Goal: Task Accomplishment & Management: Use online tool/utility

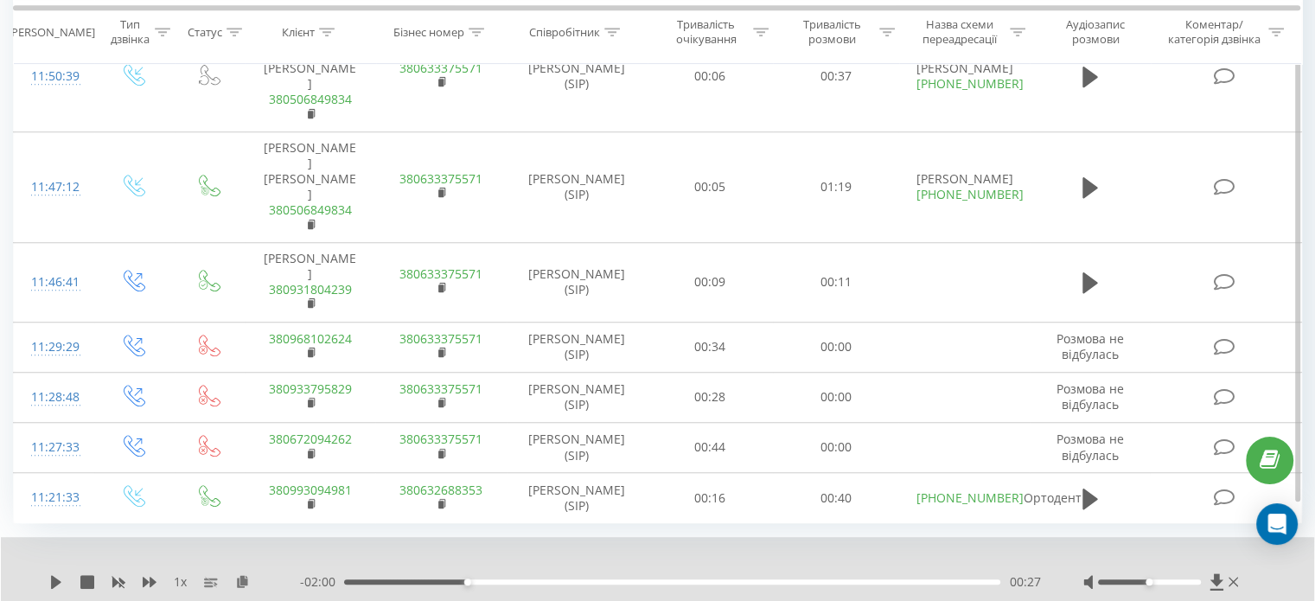
scroll to position [1321, 0]
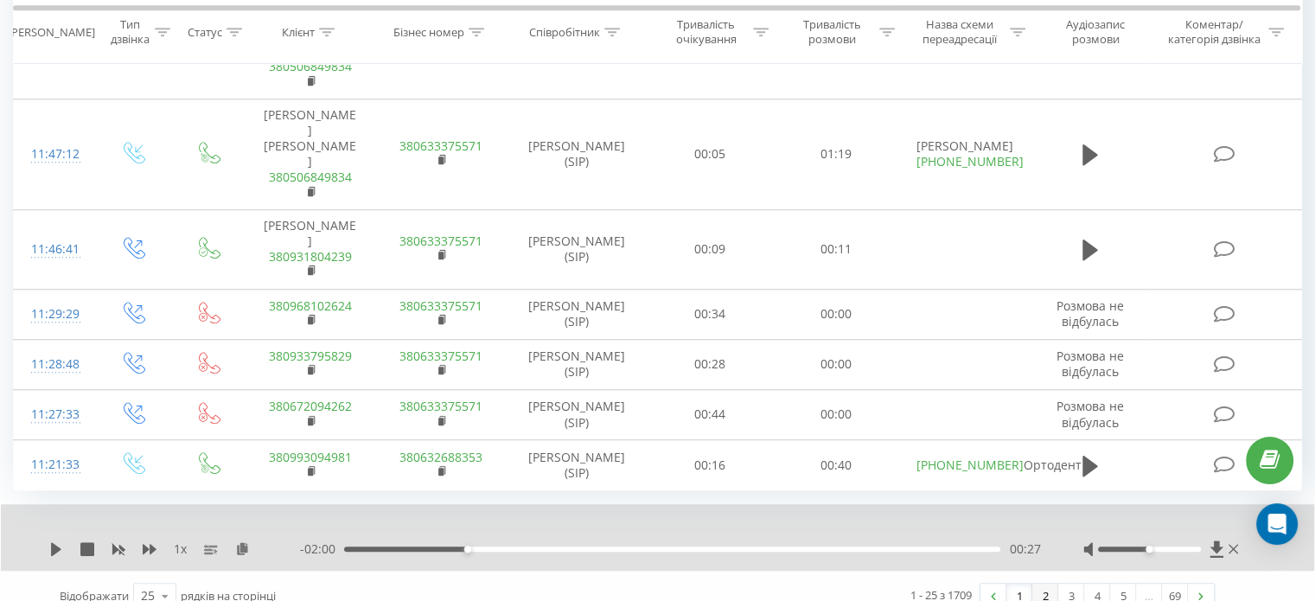
click at [1045, 584] on link "2" at bounding box center [1045, 596] width 26 height 24
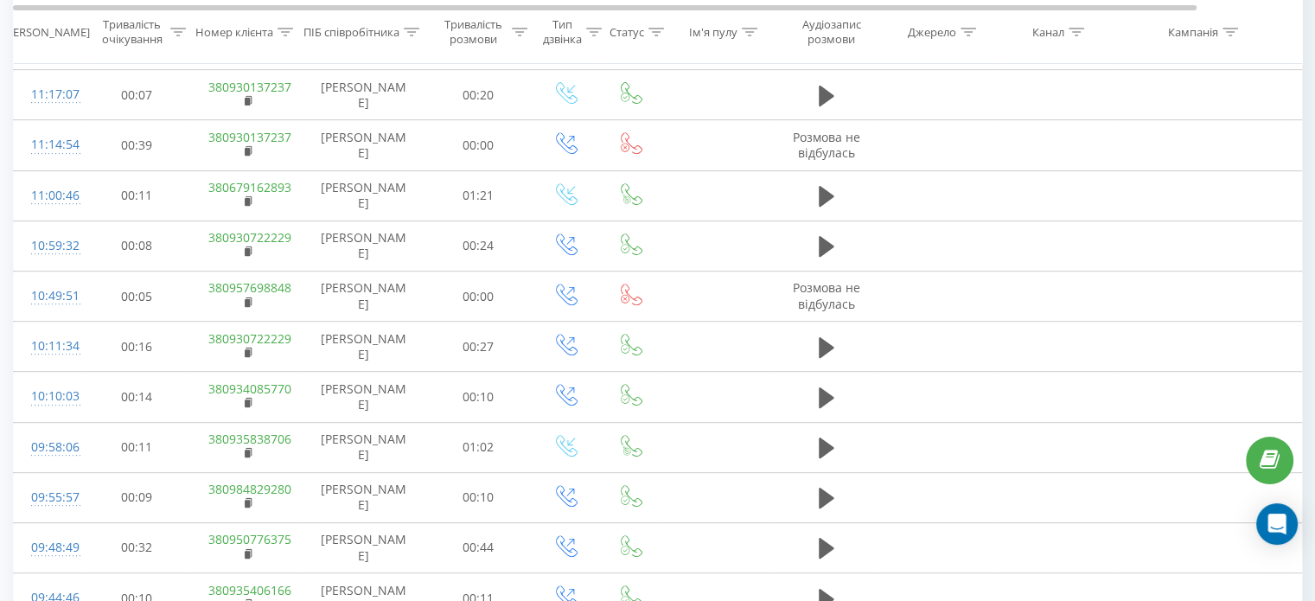
scroll to position [975, 0]
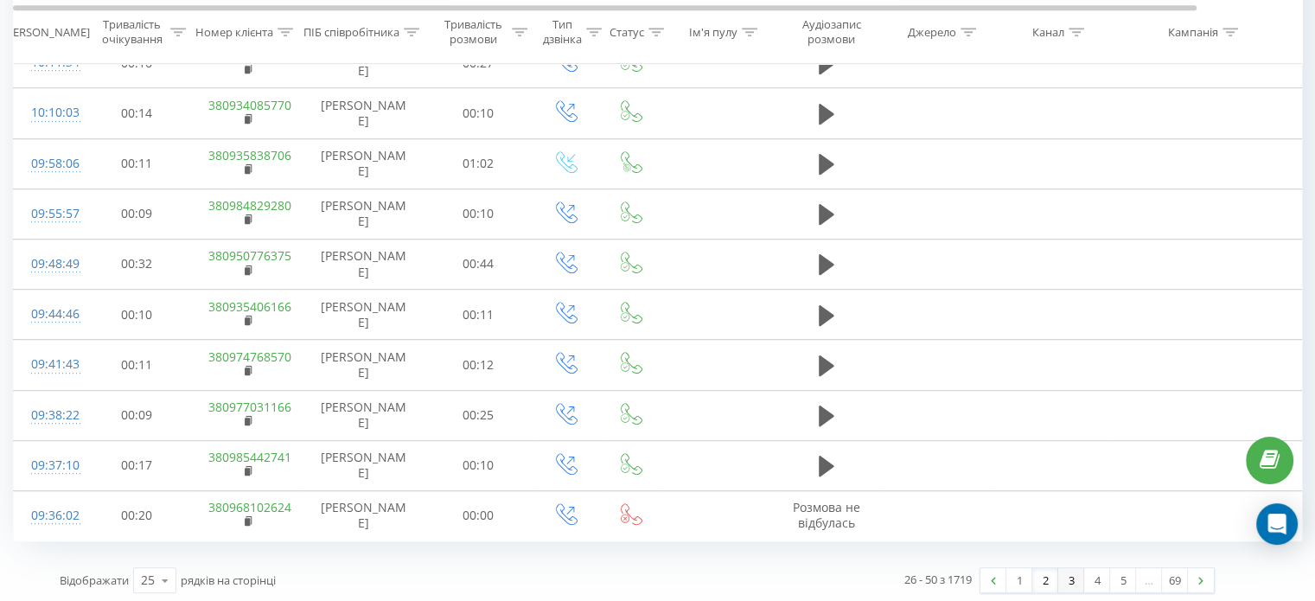
click at [1062, 584] on link "3" at bounding box center [1071, 580] width 26 height 24
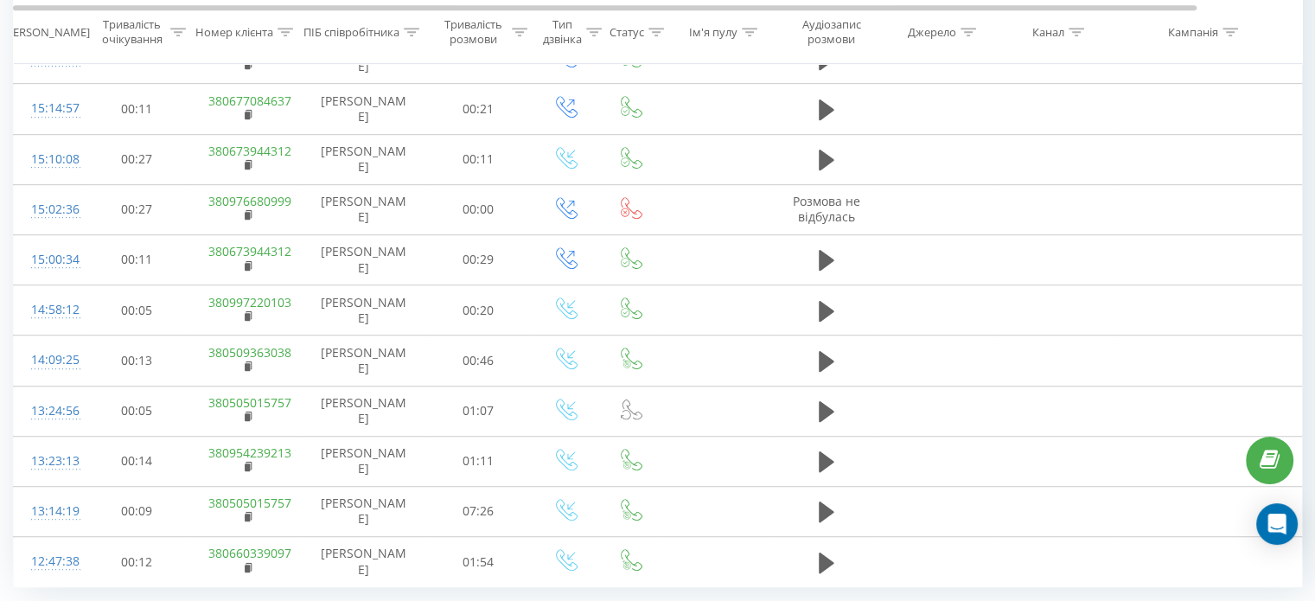
scroll to position [1010, 0]
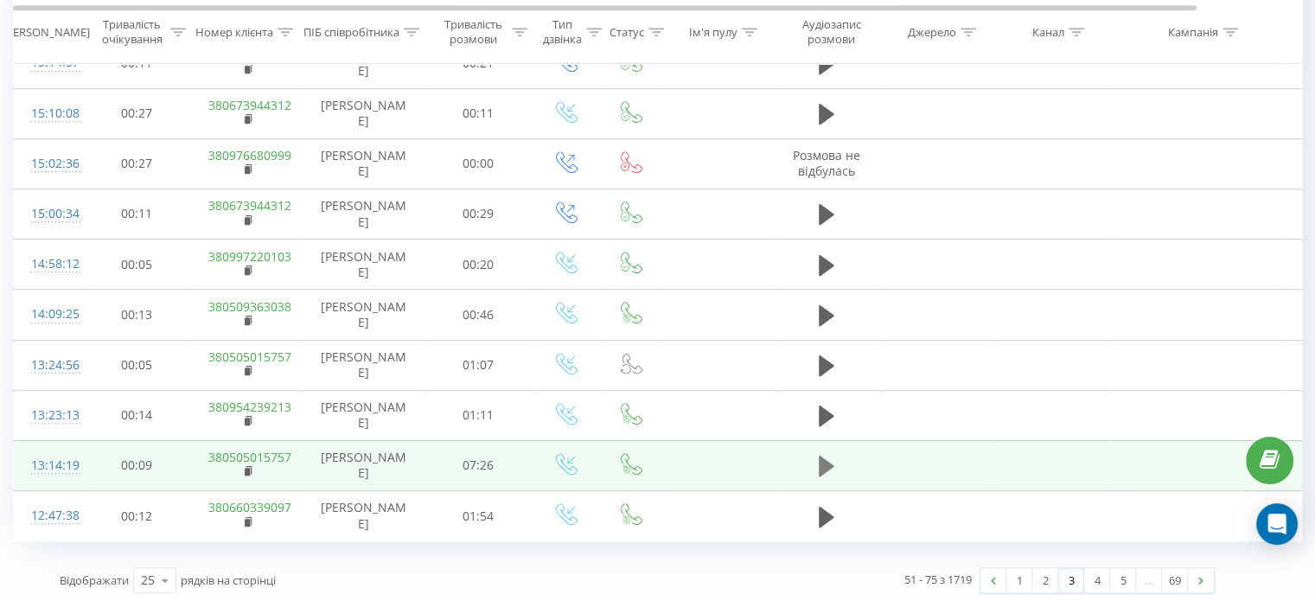
click at [824, 463] on icon at bounding box center [827, 466] width 16 height 21
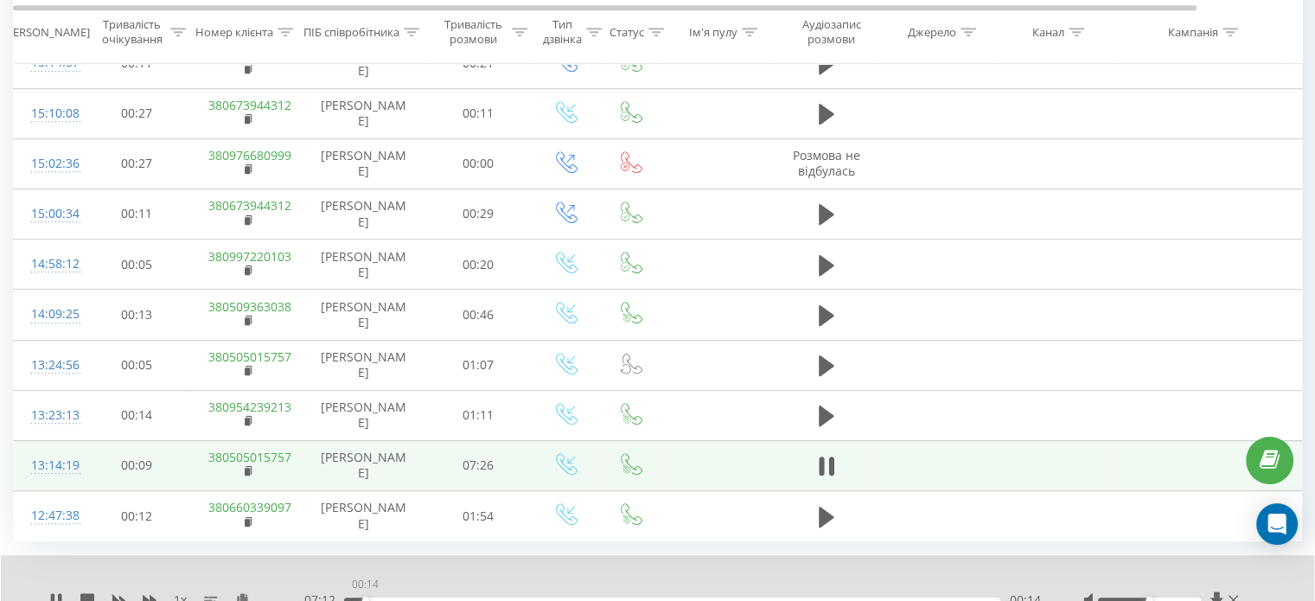
click at [365, 598] on div "00:14" at bounding box center [672, 600] width 656 height 5
click at [391, 598] on div "00:23" at bounding box center [672, 600] width 656 height 5
click at [415, 598] on div "00:33" at bounding box center [672, 600] width 656 height 5
click at [457, 598] on div "01:11" at bounding box center [672, 600] width 656 height 5
click at [474, 598] on div "01:18" at bounding box center [672, 600] width 656 height 5
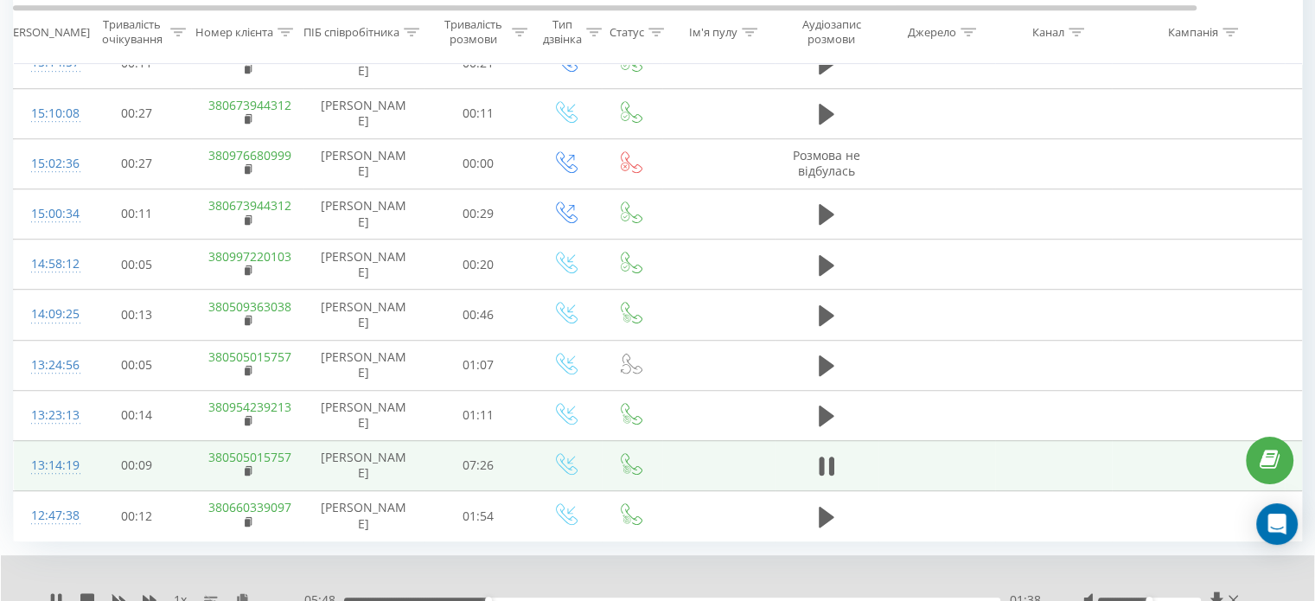
click at [508, 598] on div "01:38" at bounding box center [672, 600] width 656 height 5
click at [494, 598] on div "01:53" at bounding box center [672, 600] width 656 height 5
click at [481, 598] on div "01:33" at bounding box center [672, 600] width 656 height 5
click at [55, 593] on icon at bounding box center [56, 600] width 14 height 14
